Goal: Task Accomplishment & Management: Manage account settings

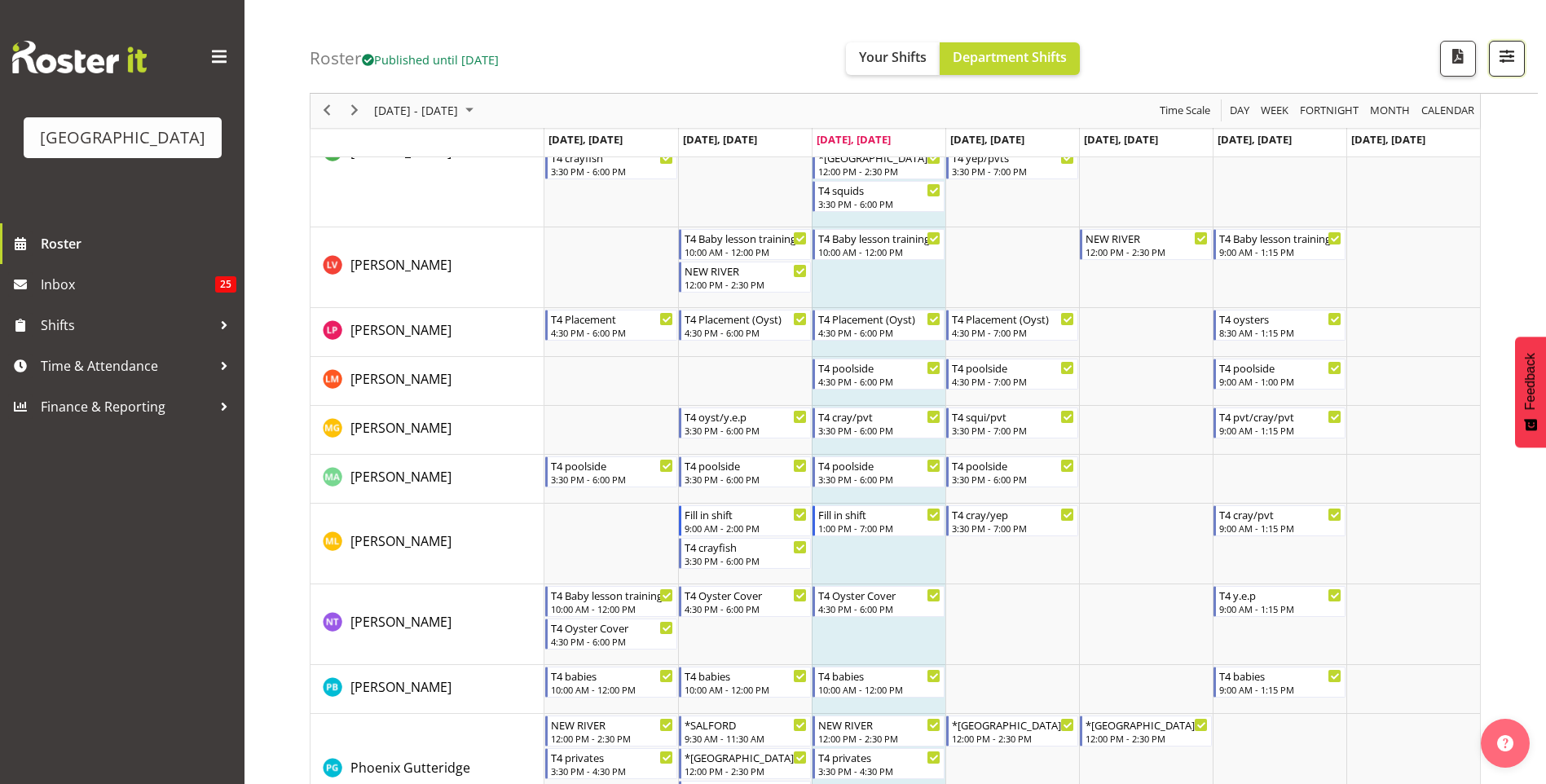
scroll to position [397, 0]
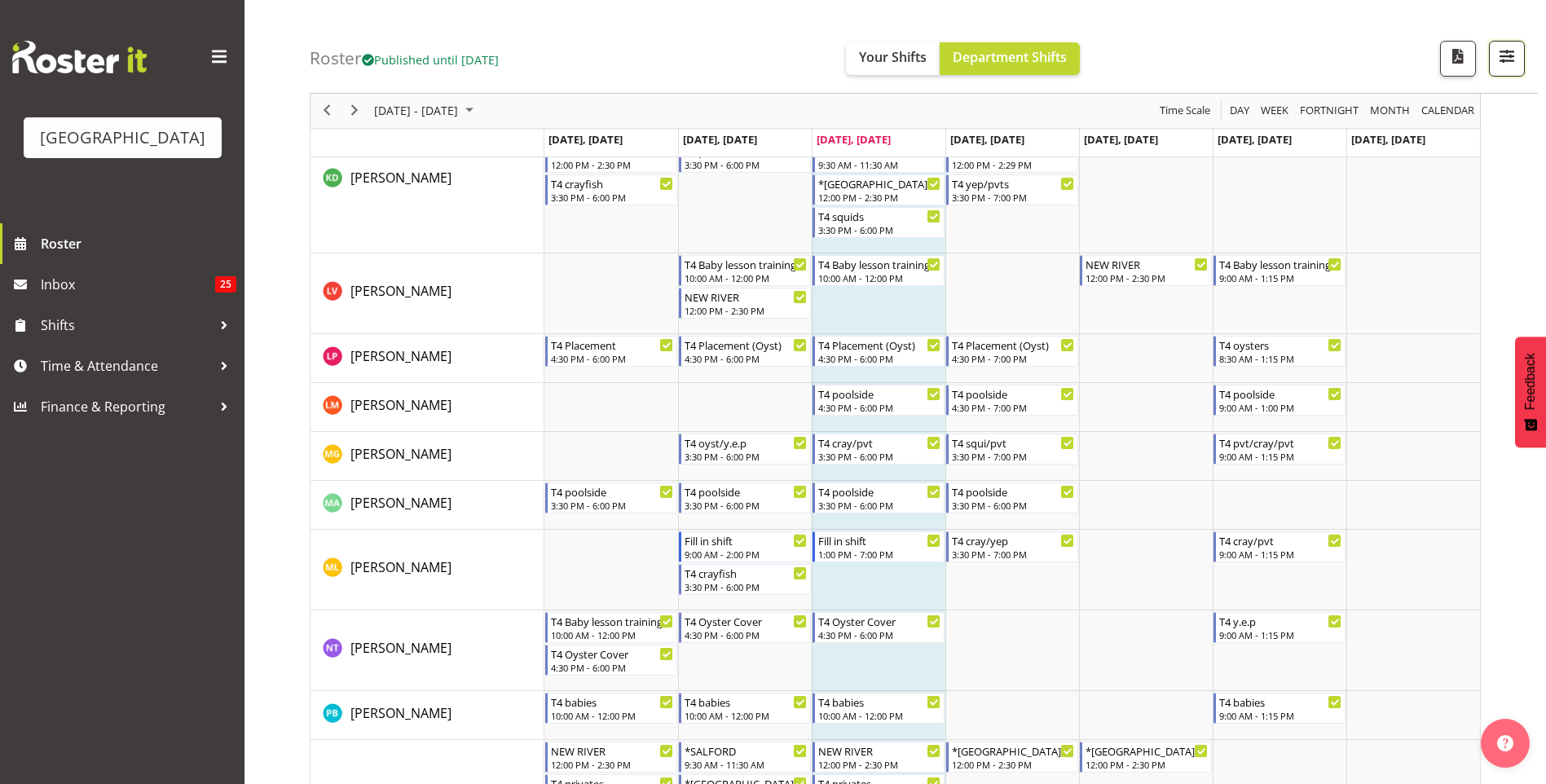
click at [1521, 51] on button "button" at bounding box center [1507, 59] width 36 height 36
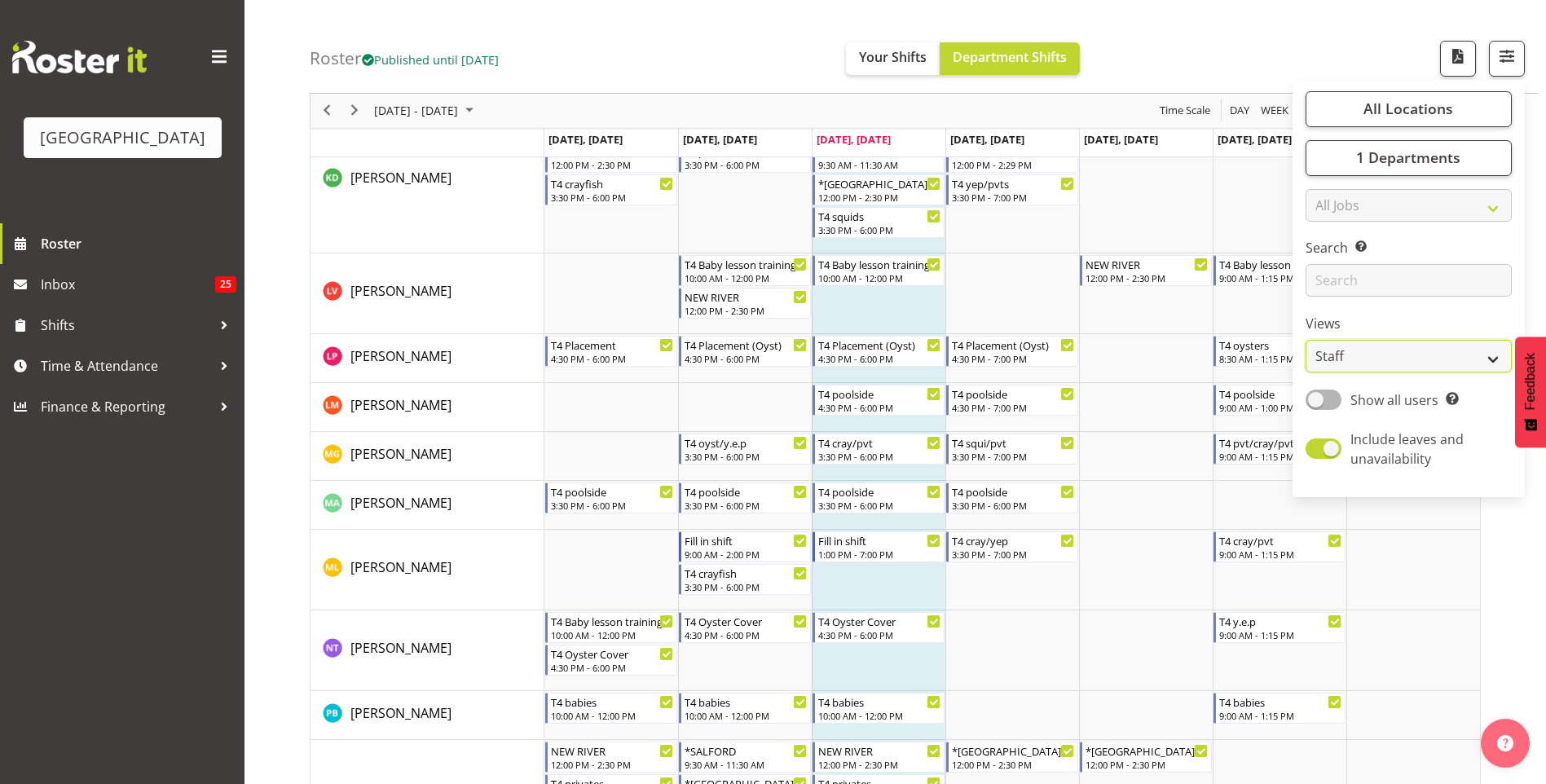
click at [1406, 358] on select "Staff Role Shift - Horizontal Shift - Vertical Staff - Location" at bounding box center [1409, 357] width 206 height 33
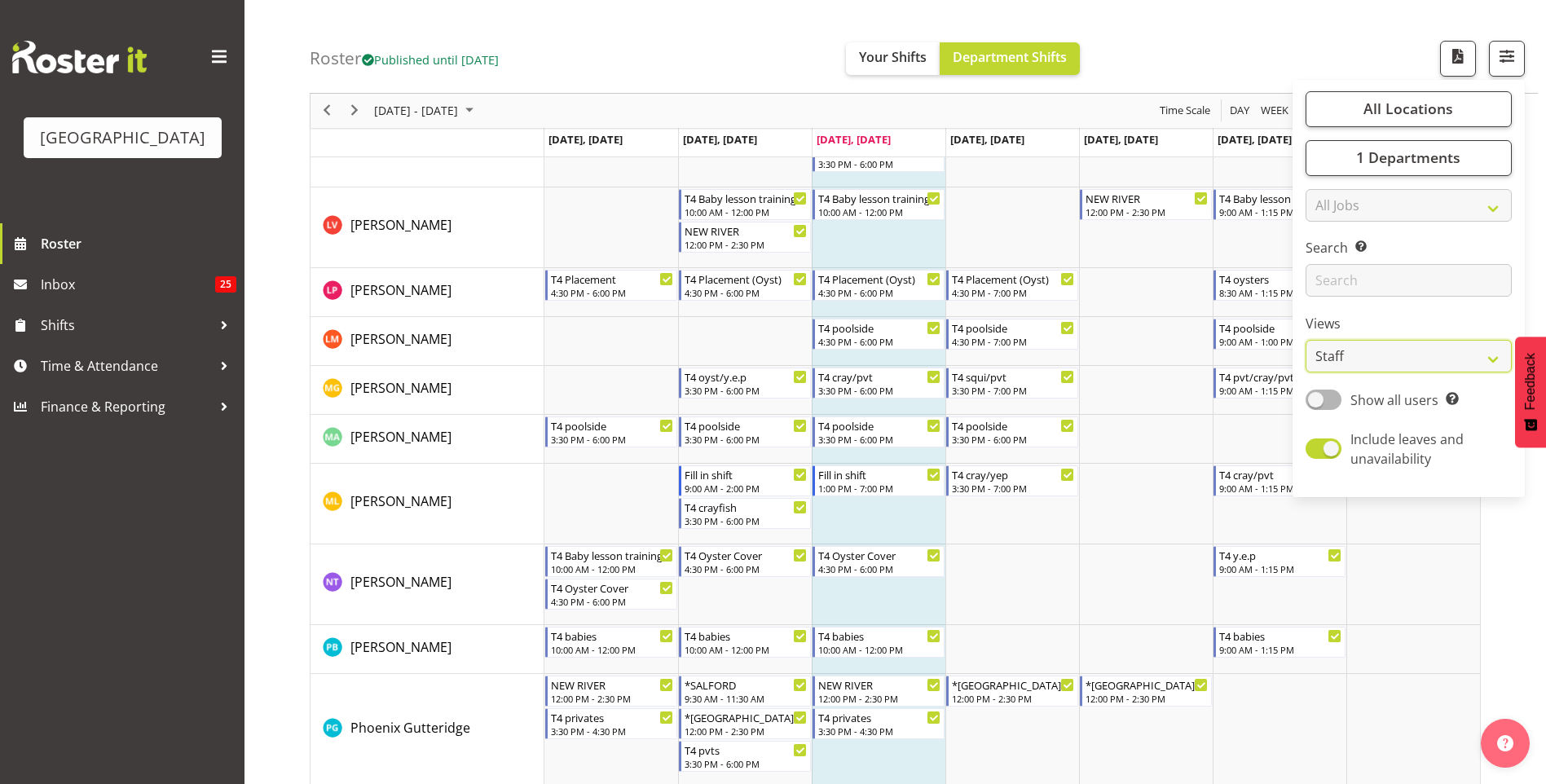
scroll to position [478, 0]
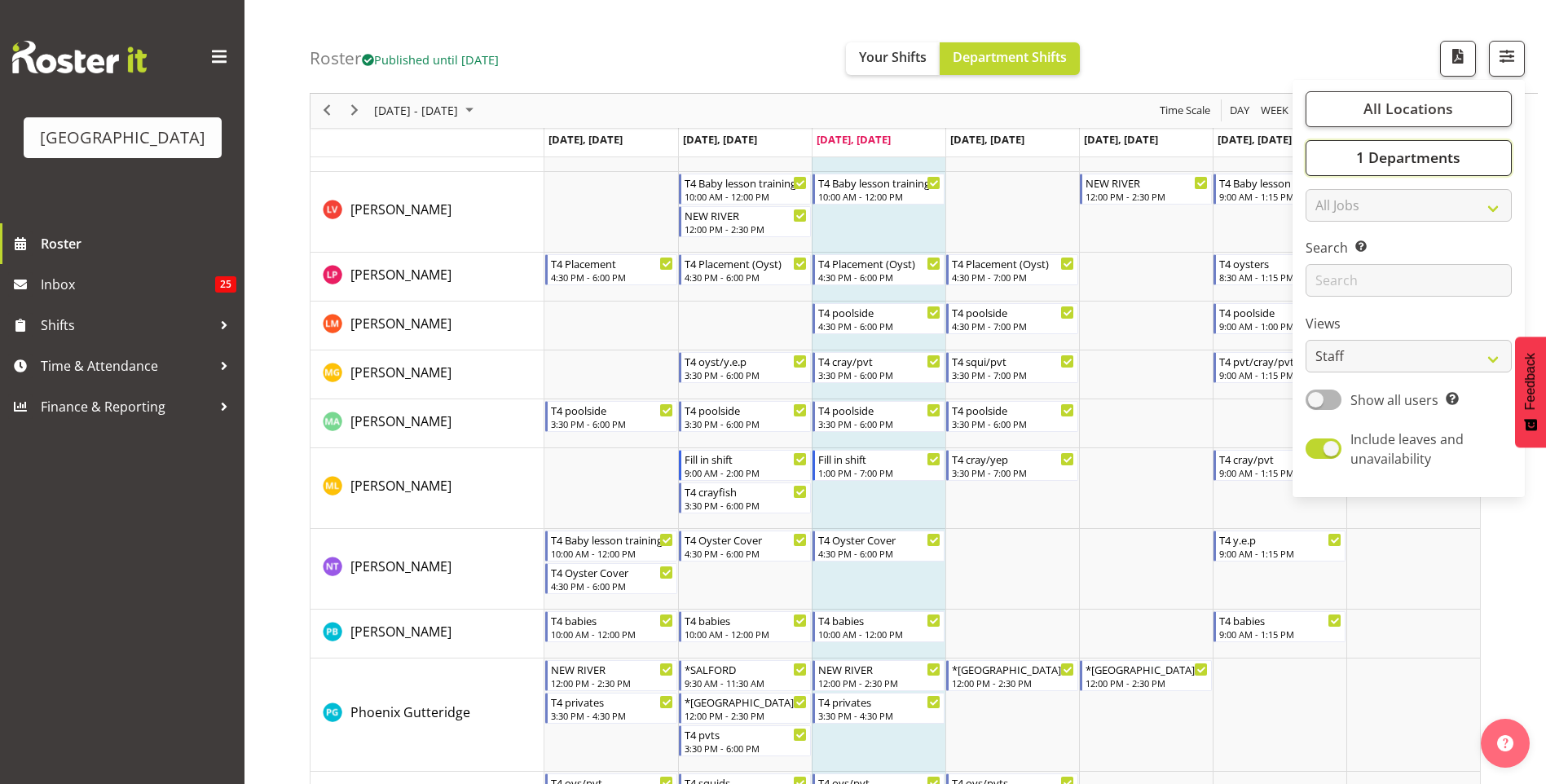
click at [1415, 164] on span "1 Departments" at bounding box center [1408, 157] width 104 height 19
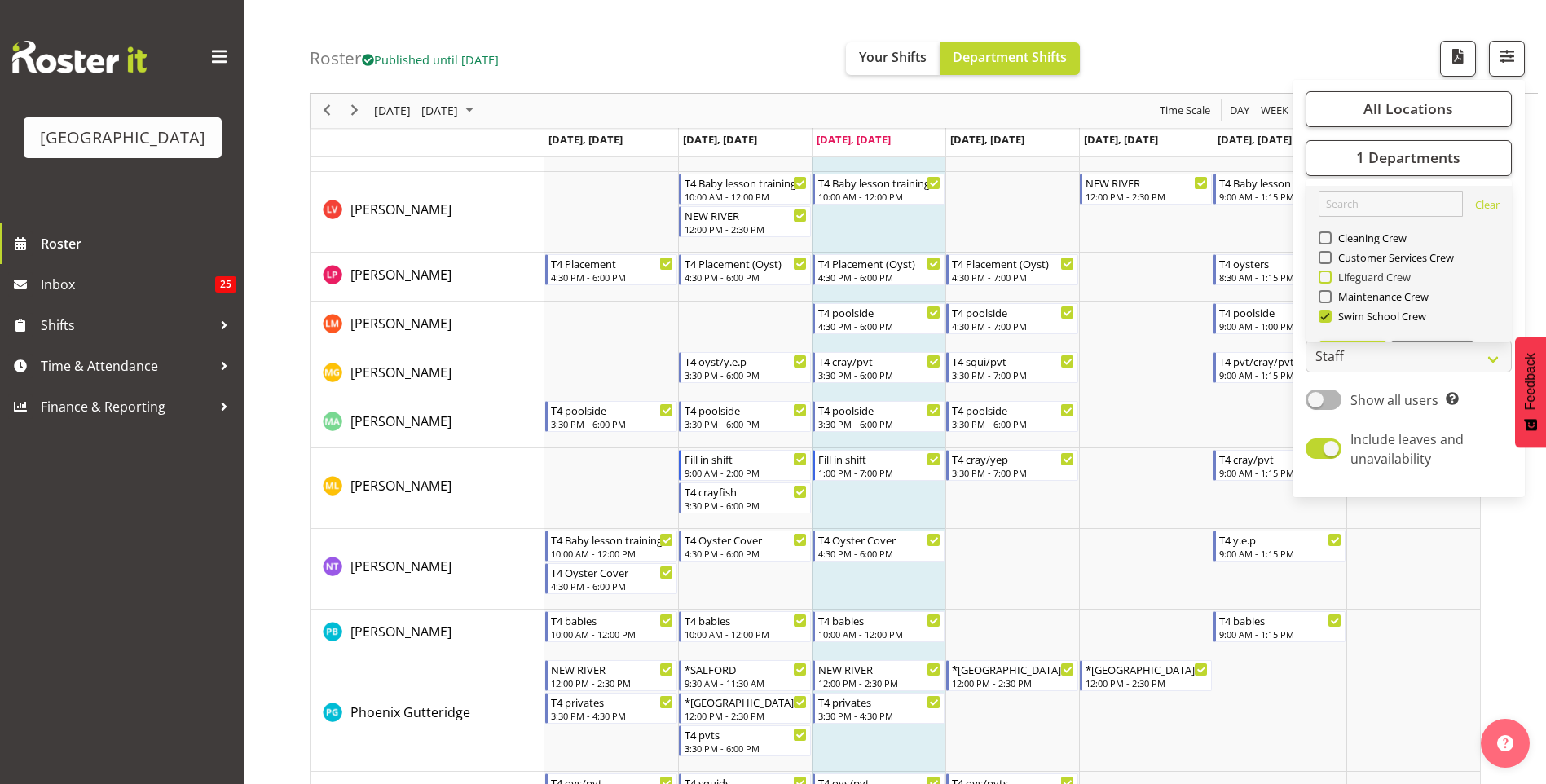
click at [1354, 272] on span "Lifeguard Crew" at bounding box center [1371, 277] width 80 height 13
click at [1329, 272] on input "Lifeguard Crew" at bounding box center [1324, 277] width 11 height 11
checkbox input "true"
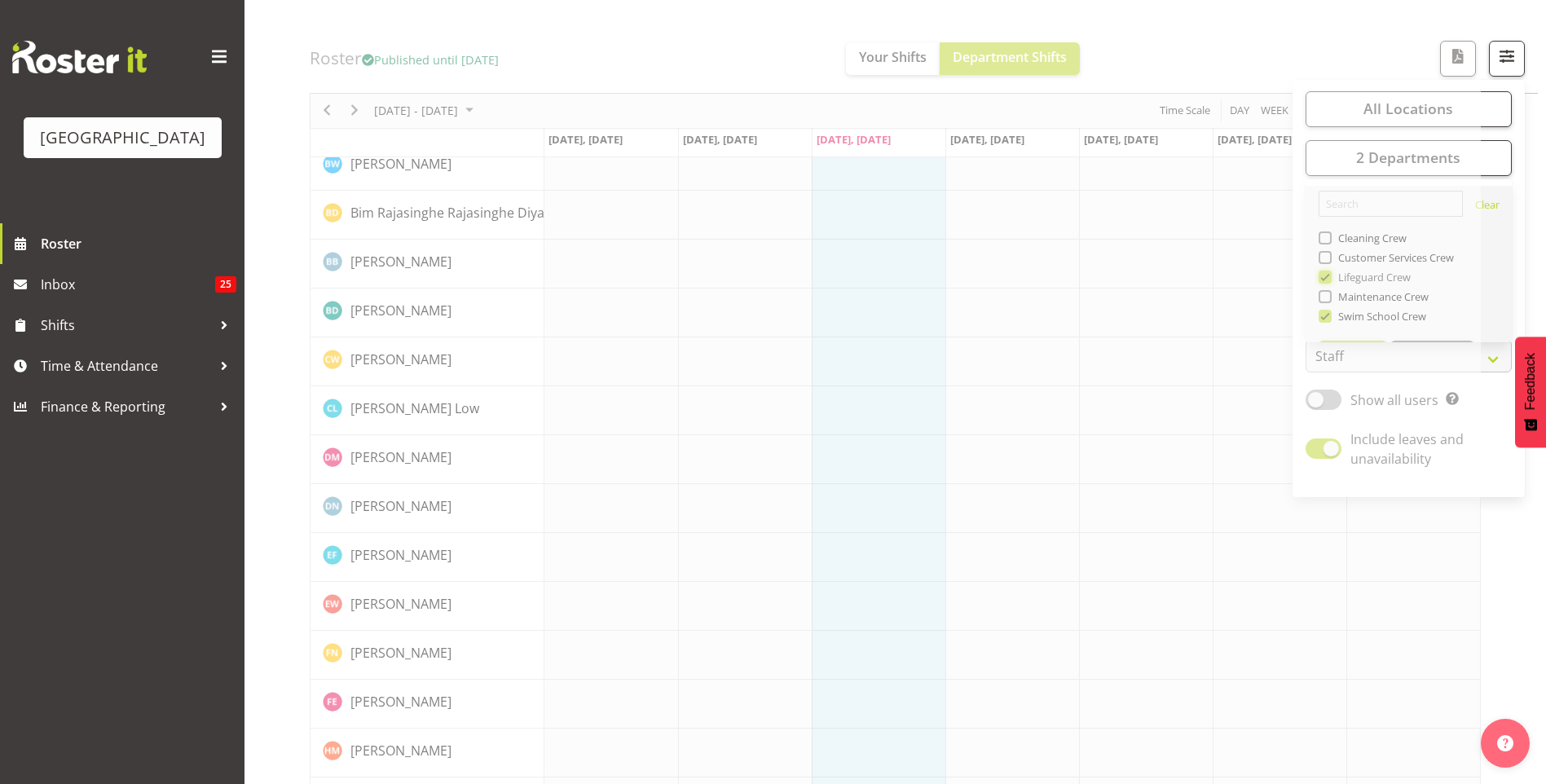
scroll to position [0, 0]
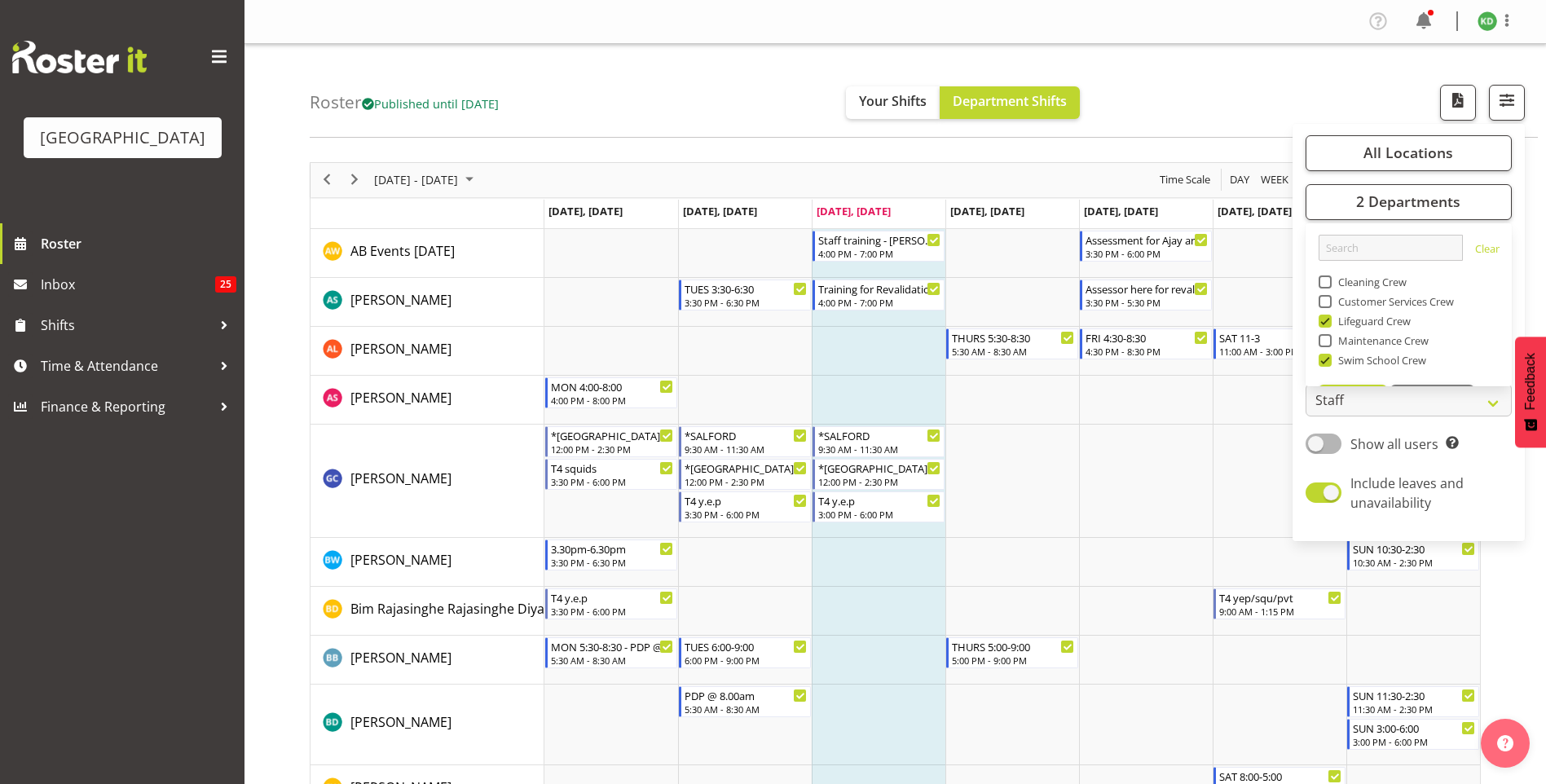
click at [1292, 72] on div "Roster Published until [DATE] Your Shifts Department Shifts All Locations [GEOG…" at bounding box center [924, 91] width 1228 height 94
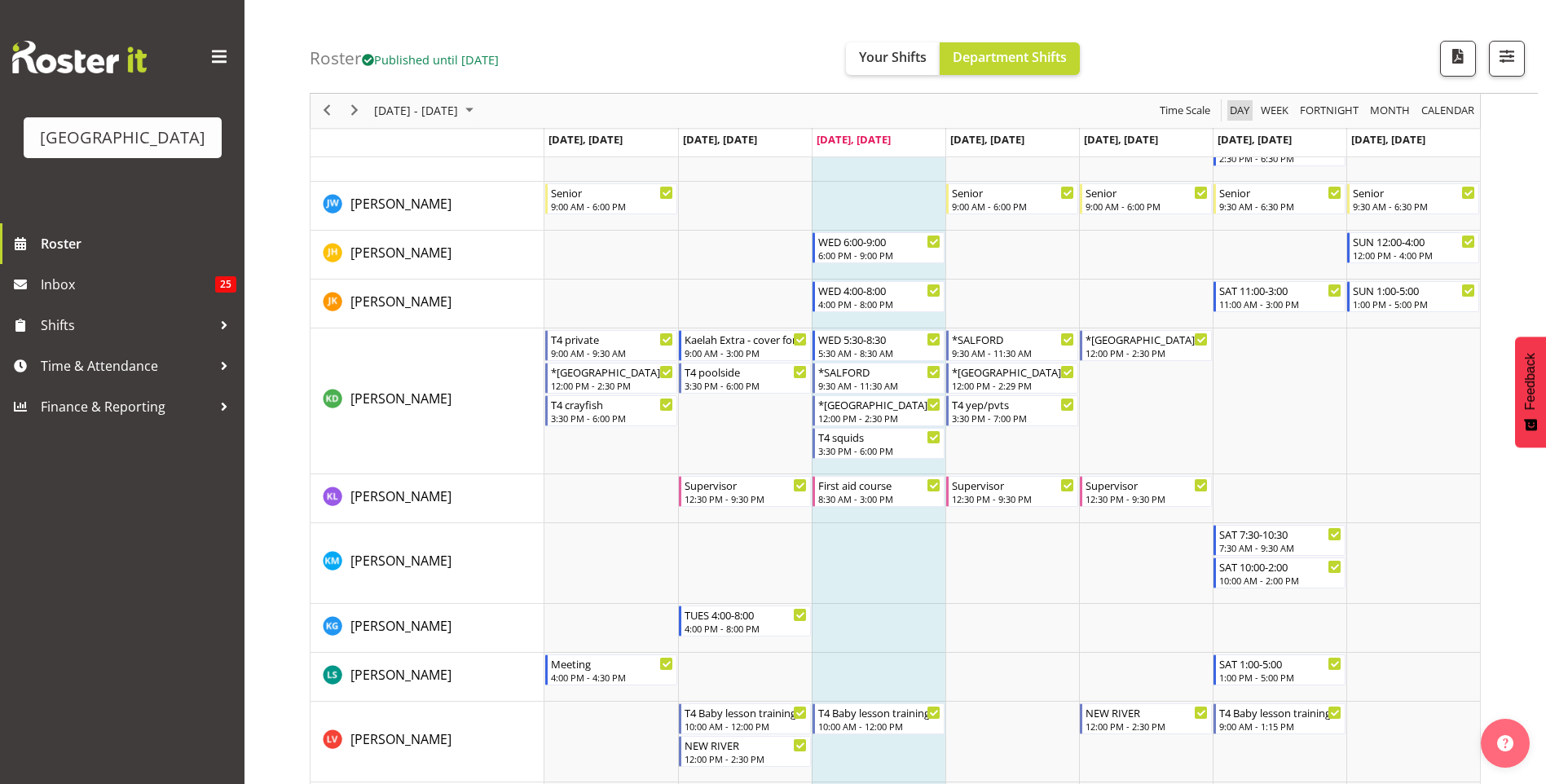
scroll to position [1303, 0]
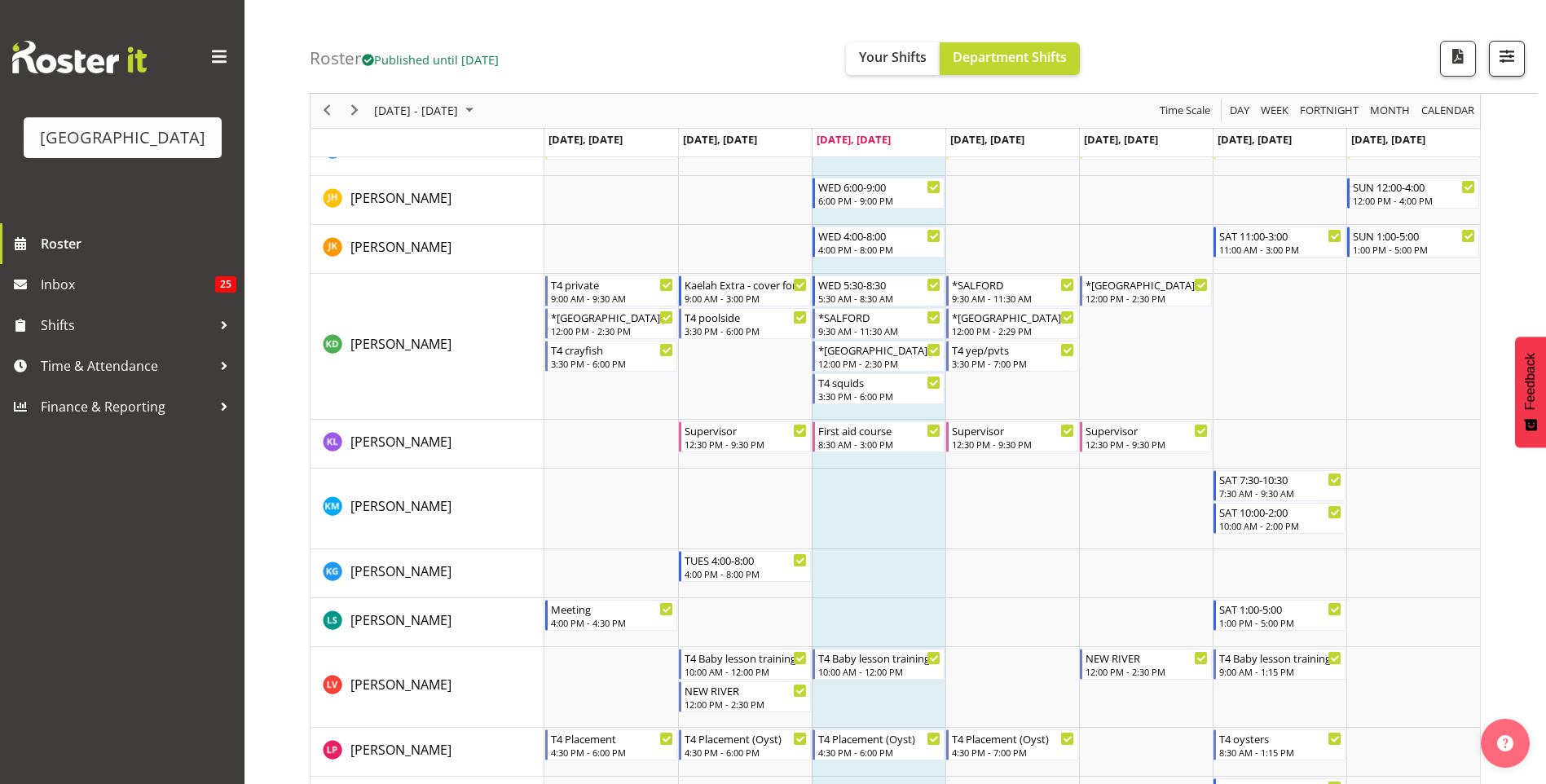
click at [1500, 42] on div "Roster Published until [DATE] Your Shifts Department Shifts All Locations [GEOG…" at bounding box center [924, 47] width 1228 height 94
click at [1501, 44] on button "button" at bounding box center [1507, 59] width 36 height 36
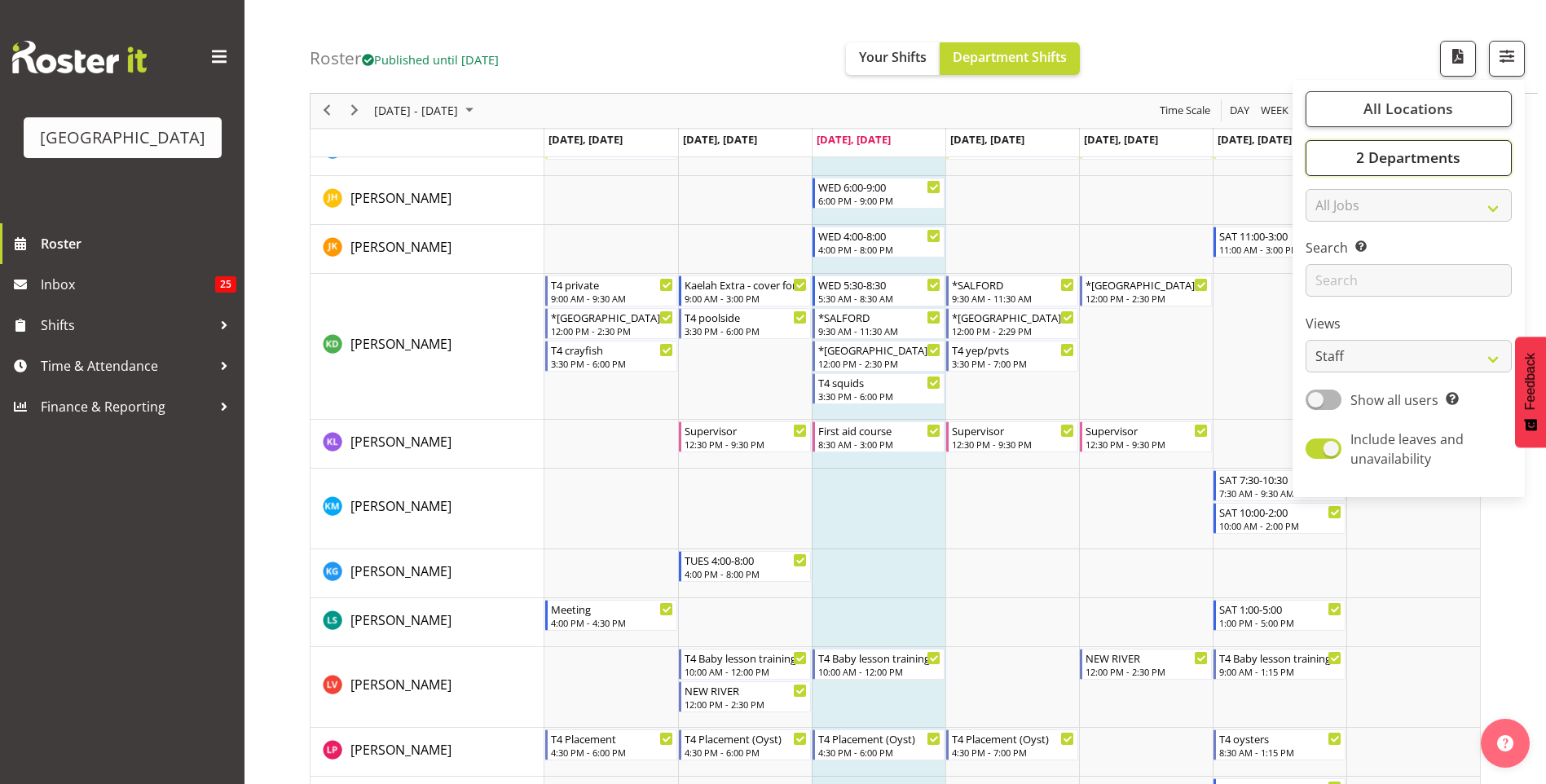
click at [1450, 151] on span "2 Departments" at bounding box center [1408, 157] width 104 height 19
click at [1342, 349] on select "Staff Role Shift - Horizontal Shift - Vertical Staff - Location" at bounding box center [1409, 357] width 206 height 33
click at [1393, 317] on label "Views" at bounding box center [1409, 323] width 206 height 19
click at [1396, 351] on select "Staff Role Shift - Horizontal Shift - Vertical Staff - Location" at bounding box center [1409, 357] width 206 height 33
click at [1373, 319] on label "Views" at bounding box center [1409, 323] width 206 height 19
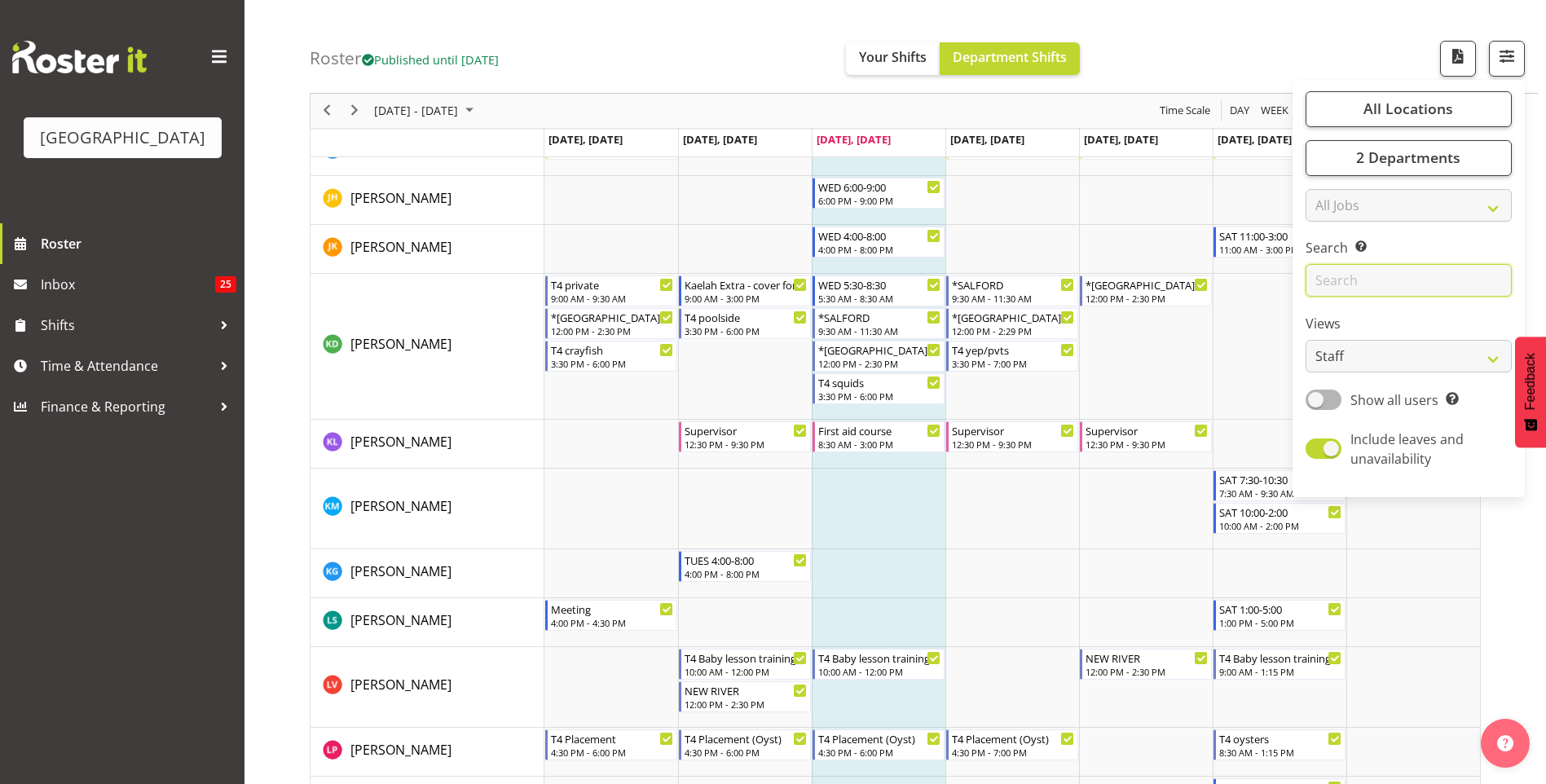
click at [1381, 286] on input "text" at bounding box center [1409, 281] width 206 height 33
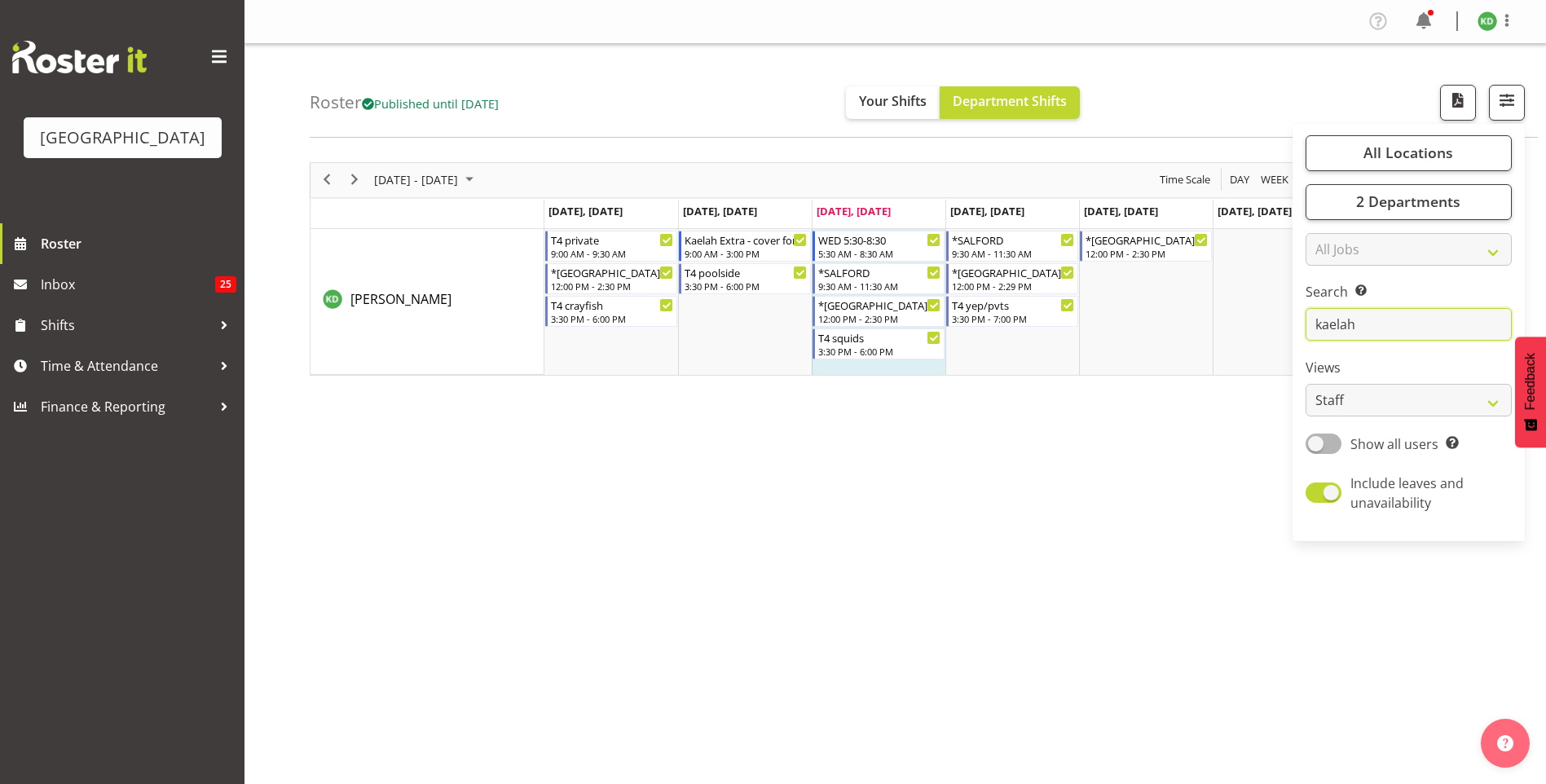
type input "kaelah"
click at [1140, 527] on div "[DATE] - [DATE] [DATE] Day Week Fortnight Month calendar Month Agenda Time Scal…" at bounding box center [928, 476] width 1236 height 652
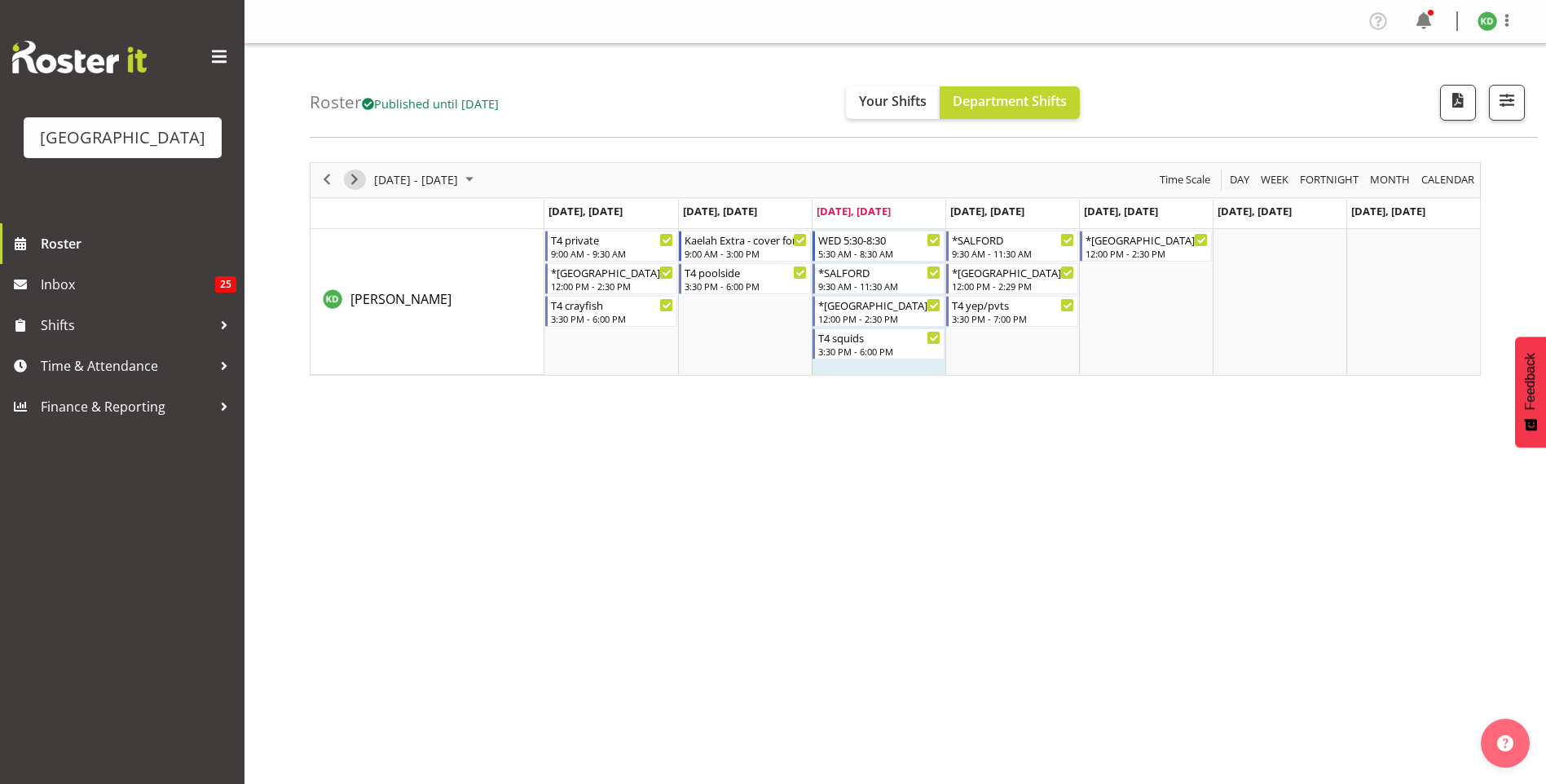
click at [352, 183] on span "Next" at bounding box center [354, 179] width 19 height 20
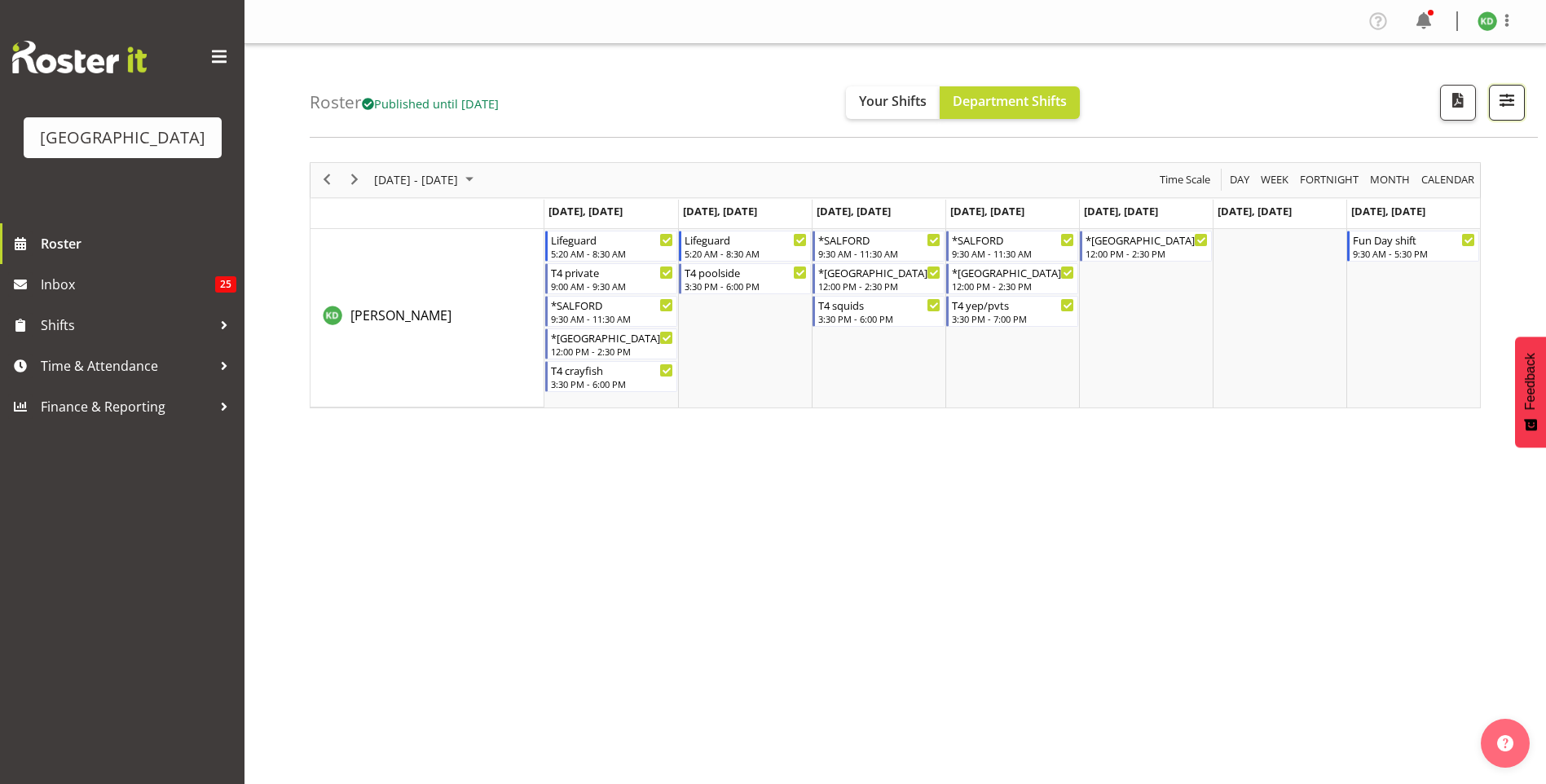
click at [1515, 92] on span "button" at bounding box center [1507, 100] width 21 height 21
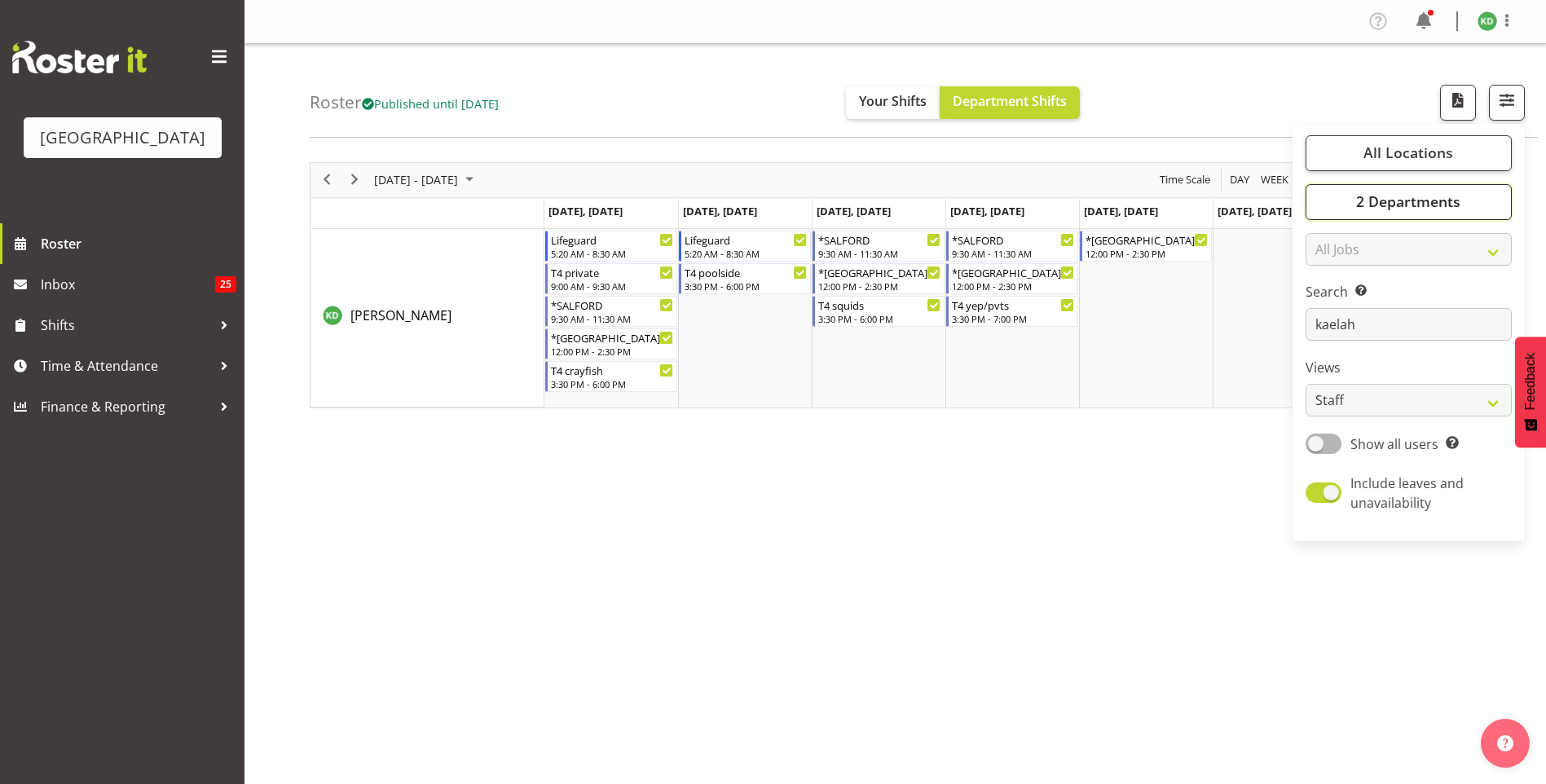
click at [1454, 205] on span "2 Departments" at bounding box center [1408, 201] width 104 height 19
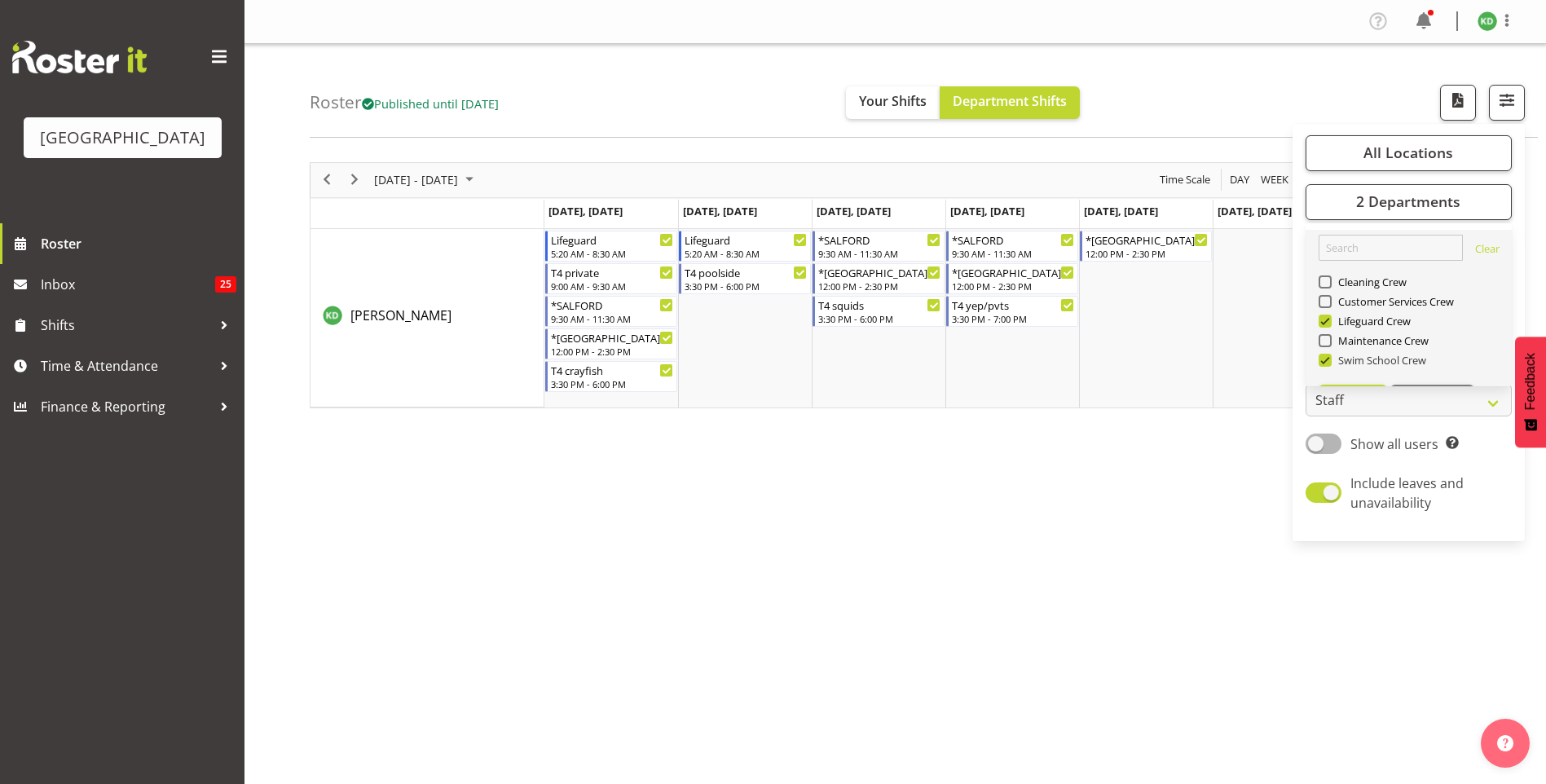
click at [1380, 358] on span "Swim School Crew" at bounding box center [1379, 360] width 96 height 13
click at [1329, 358] on input "Swim School Crew" at bounding box center [1324, 359] width 11 height 11
checkbox input "false"
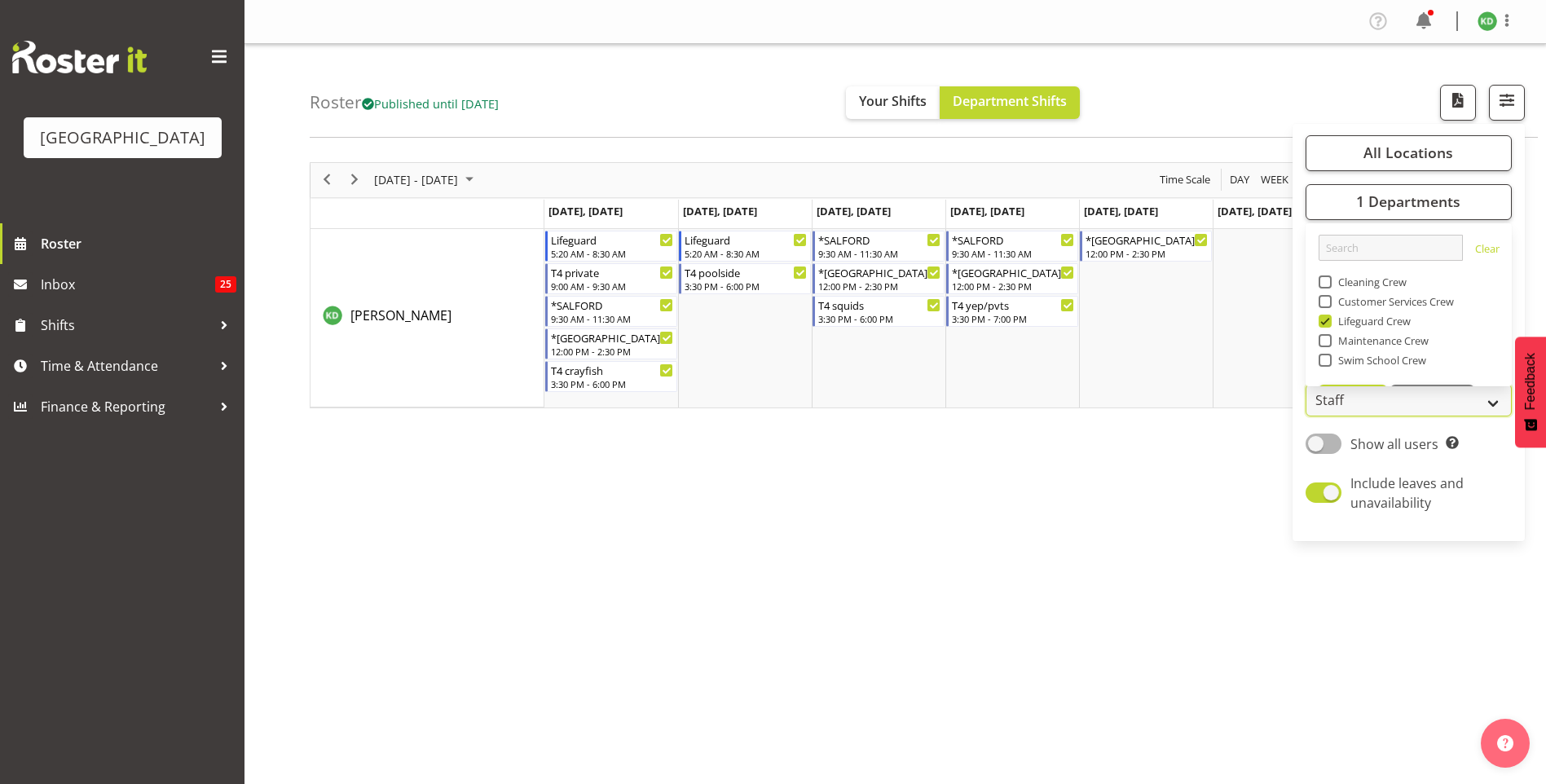
click at [1357, 402] on select "Staff Role Shift - Horizontal Shift - Vertical Staff - Location" at bounding box center [1409, 400] width 206 height 33
select select "role"
click at [1306, 384] on select "Staff Role Shift - Horizontal Shift - Vertical Staff - Location" at bounding box center [1409, 400] width 206 height 33
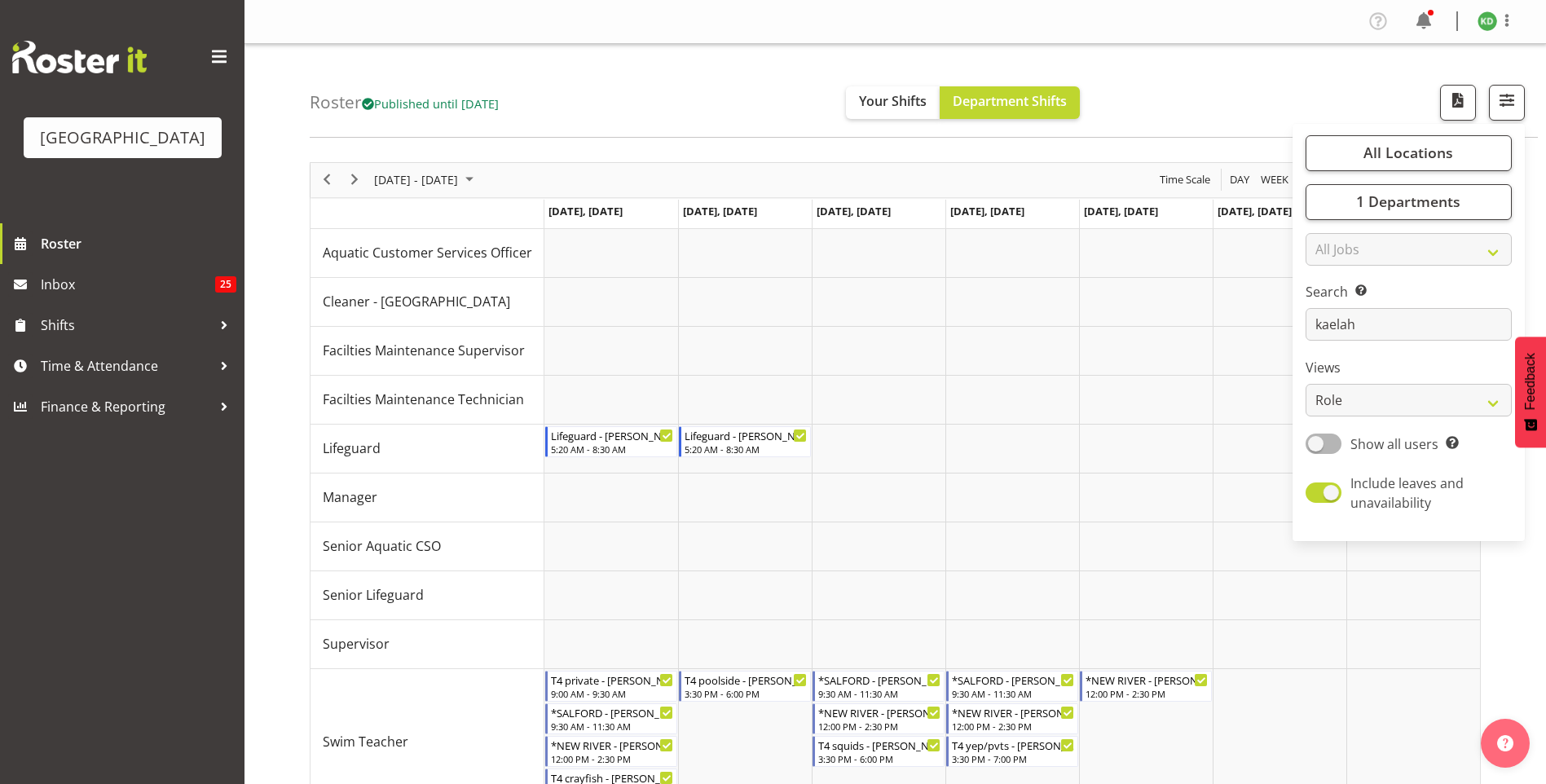
click at [276, 499] on div "Roster Published until [DATE] Your Shifts Department Shifts All Locations [GEOG…" at bounding box center [895, 436] width 1301 height 784
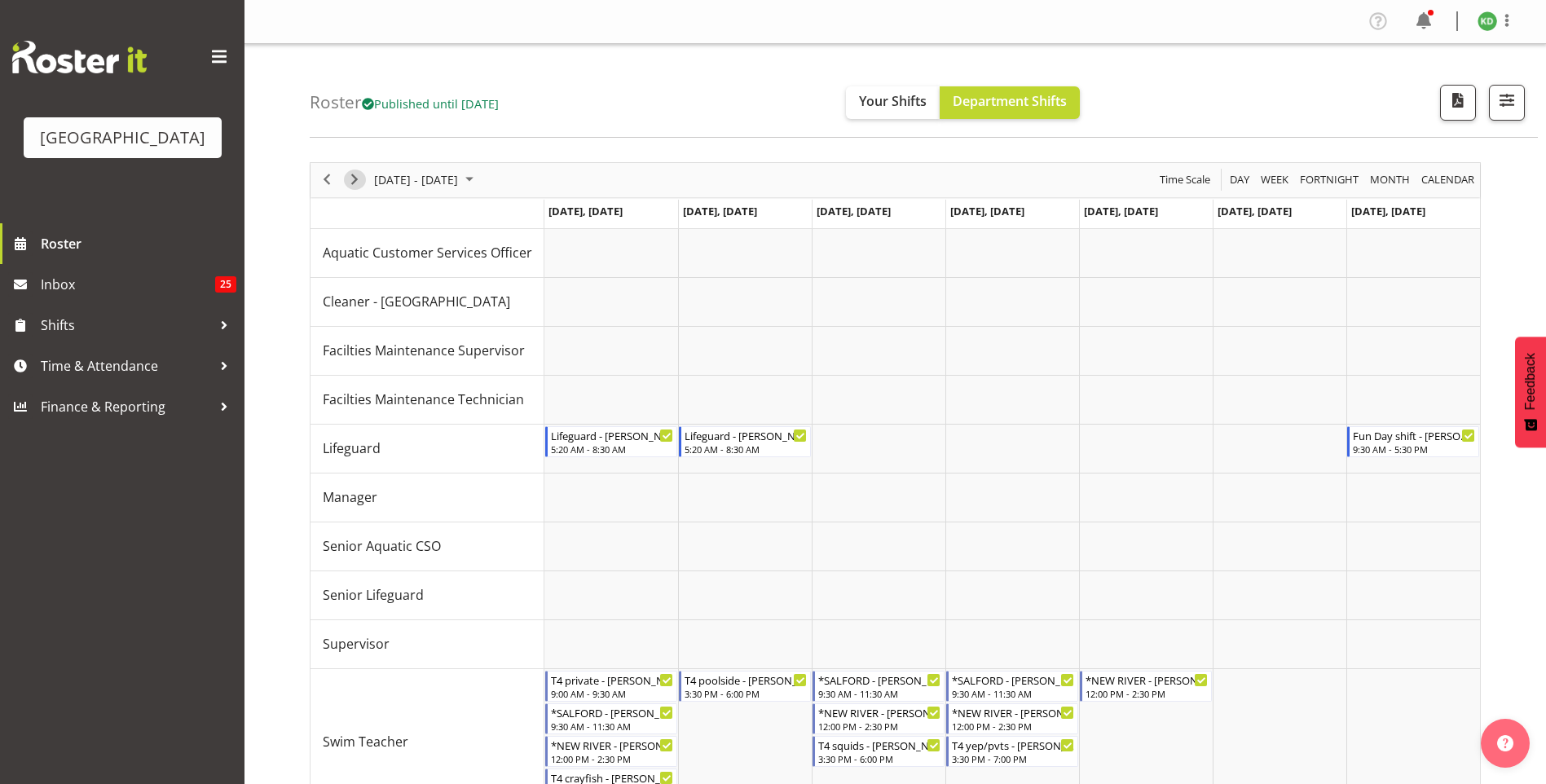
click at [357, 179] on span "Next" at bounding box center [354, 179] width 19 height 20
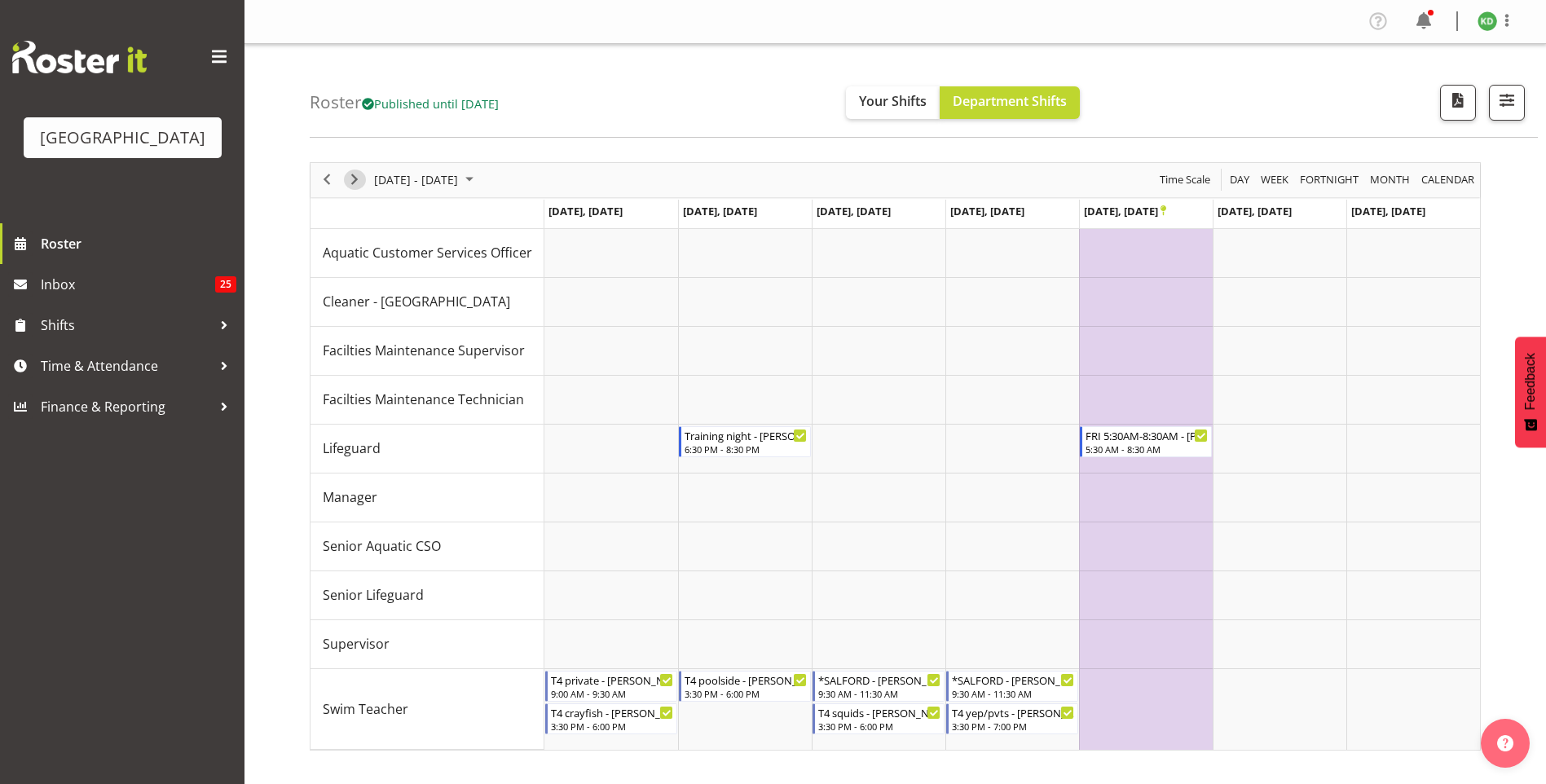
click at [352, 183] on span "Next" at bounding box center [354, 179] width 19 height 20
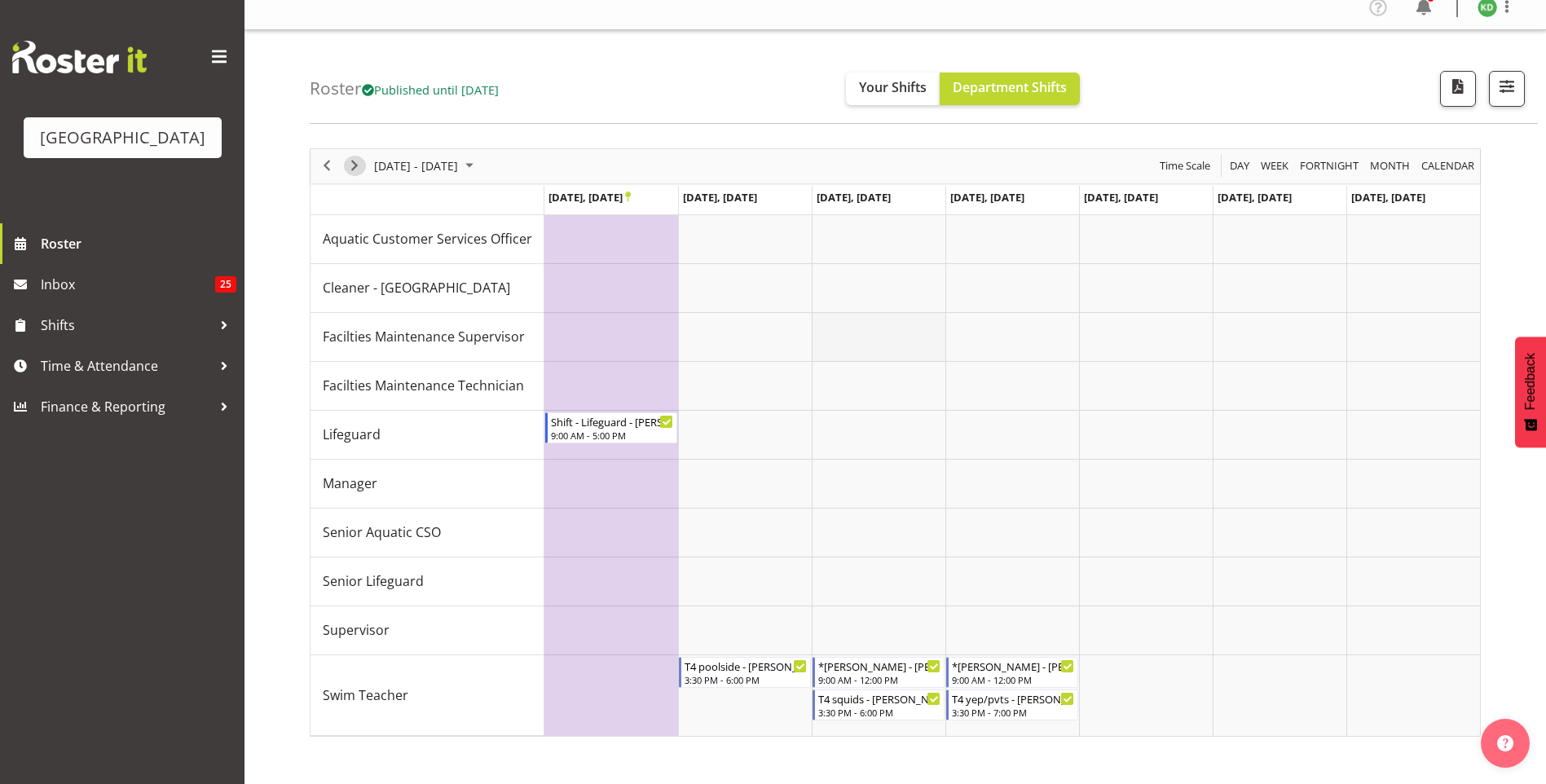
scroll to position [18, 0]
